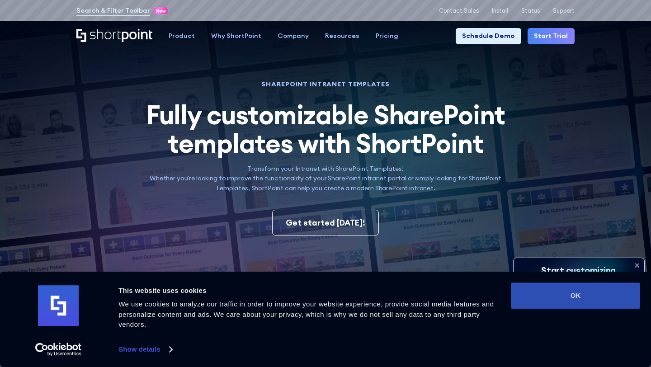
click at [588, 290] on button "OK" at bounding box center [575, 296] width 129 height 26
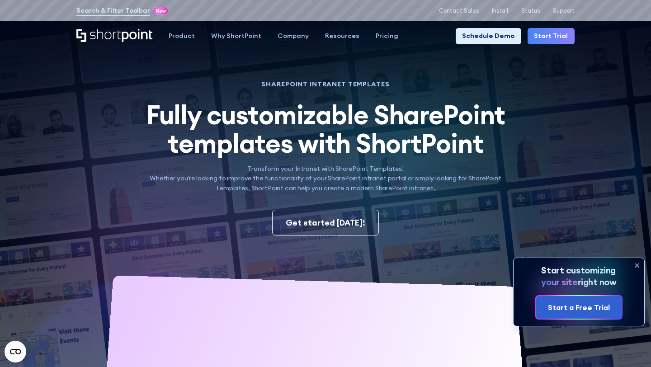
click at [635, 264] on icon at bounding box center [637, 266] width 4 height 4
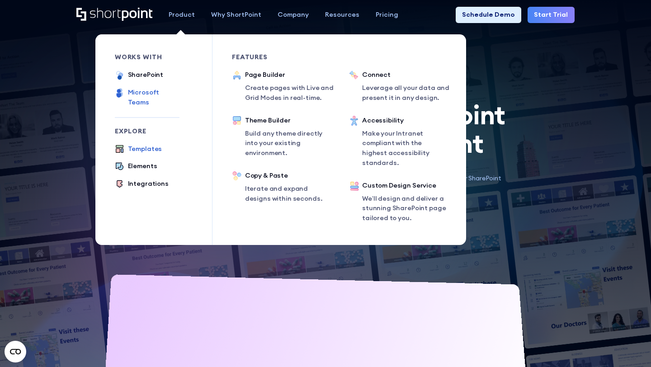
click at [149, 95] on div "Microsoft Teams" at bounding box center [154, 97] width 52 height 19
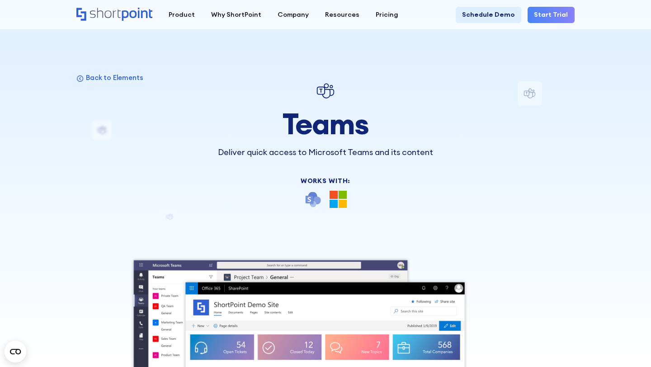
click at [144, 16] on icon "Home" at bounding box center [114, 14] width 76 height 13
